Goal: Information Seeking & Learning: Find specific fact

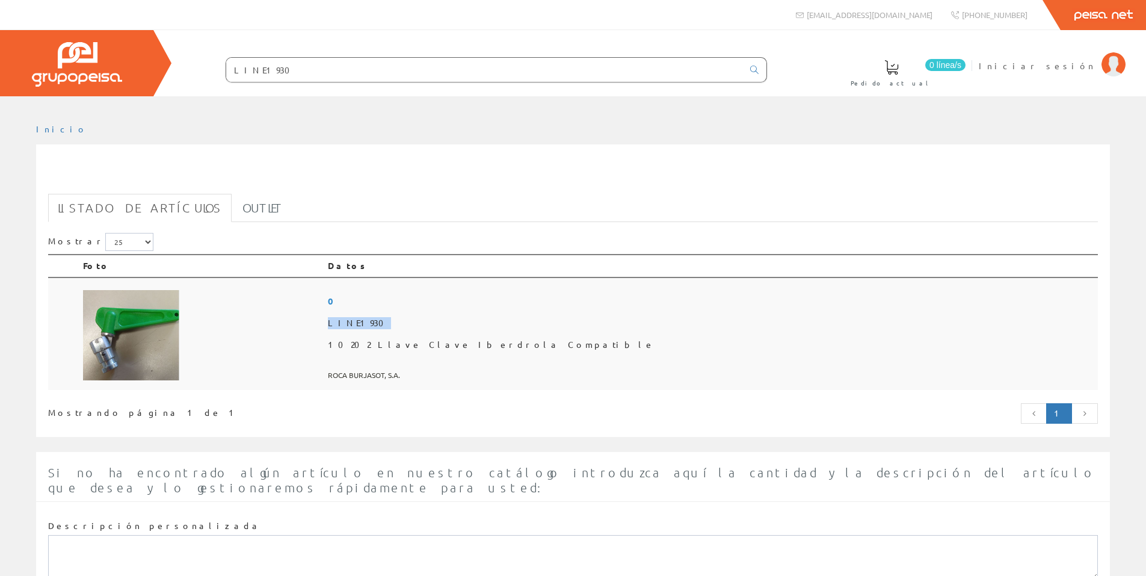
drag, startPoint x: 528, startPoint y: 325, endPoint x: 490, endPoint y: 328, distance: 38.0
click at [490, 328] on span "LINE1930" at bounding box center [710, 323] width 765 height 22
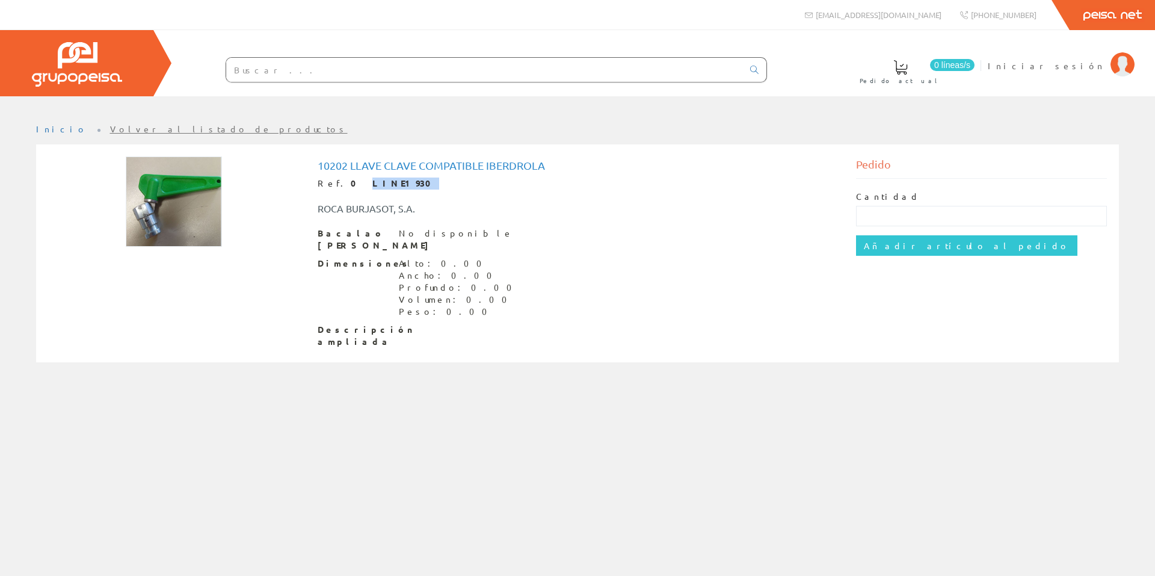
drag, startPoint x: 385, startPoint y: 184, endPoint x: 342, endPoint y: 187, distance: 42.8
click at [342, 187] on div "Ref. 0 LINE1930" at bounding box center [578, 184] width 521 height 12
copy font "LINE1930"
